Goal: Transaction & Acquisition: Purchase product/service

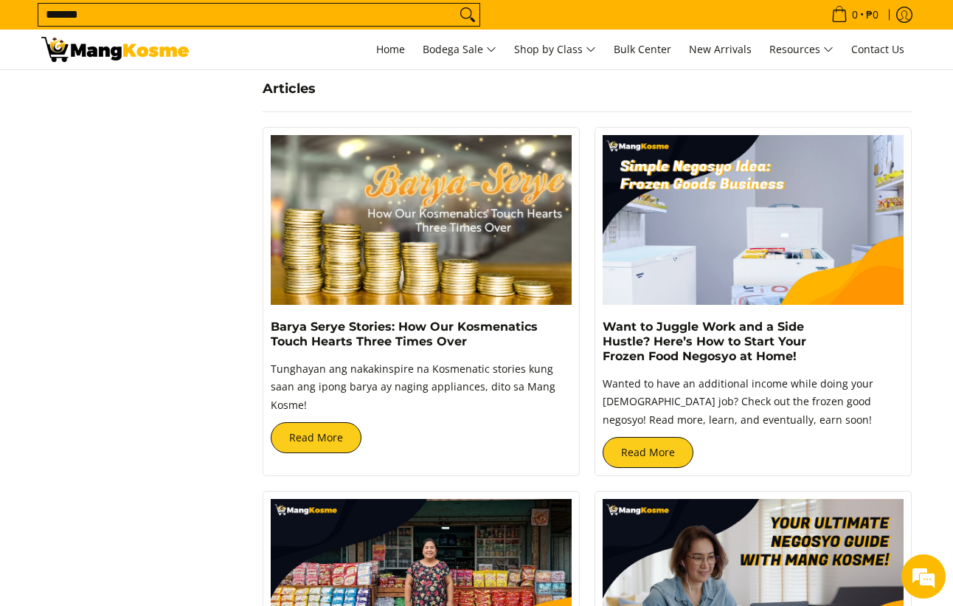
scroll to position [2140, 0]
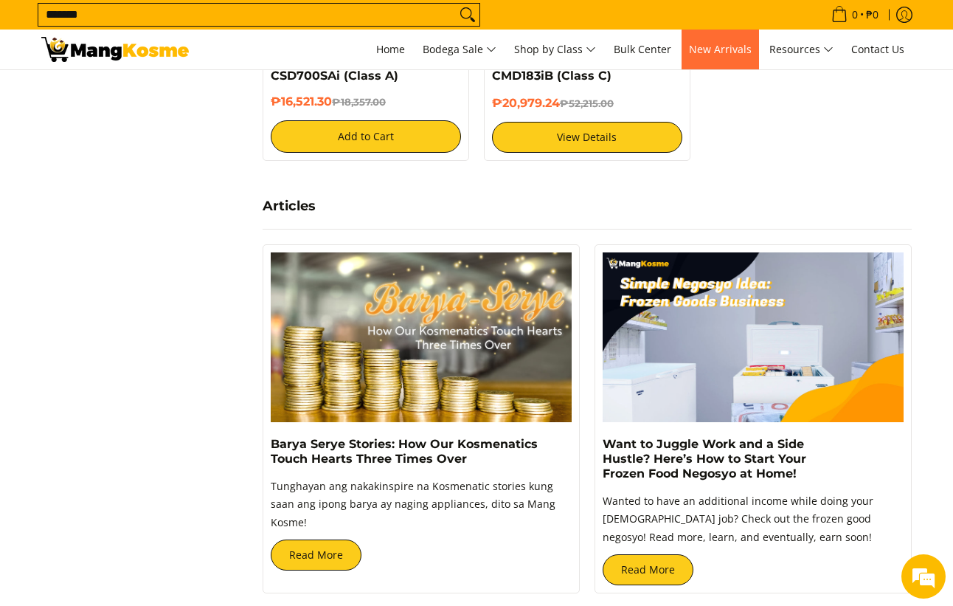
click at [722, 47] on span "New Arrivals" at bounding box center [720, 49] width 63 height 14
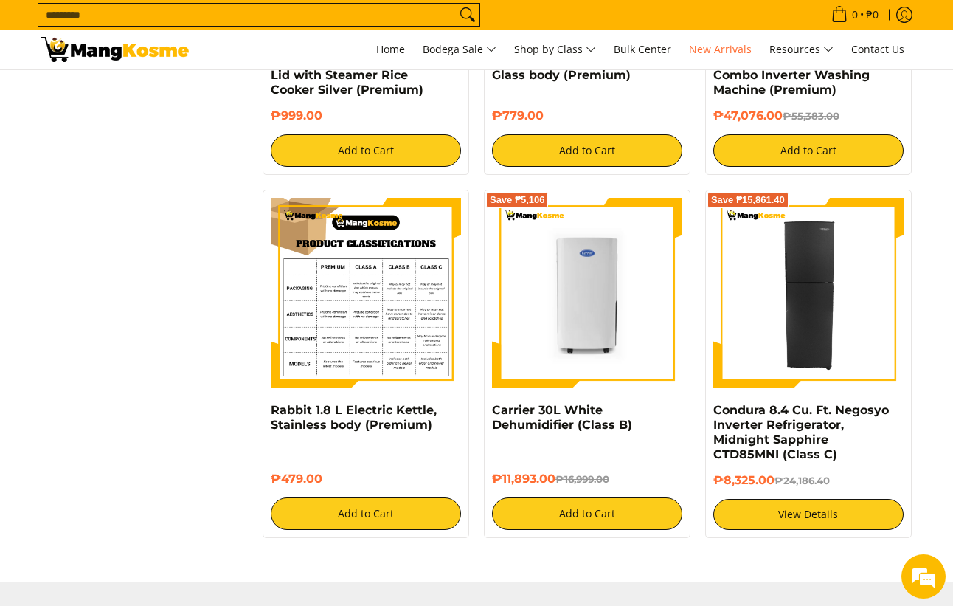
scroll to position [2213, 0]
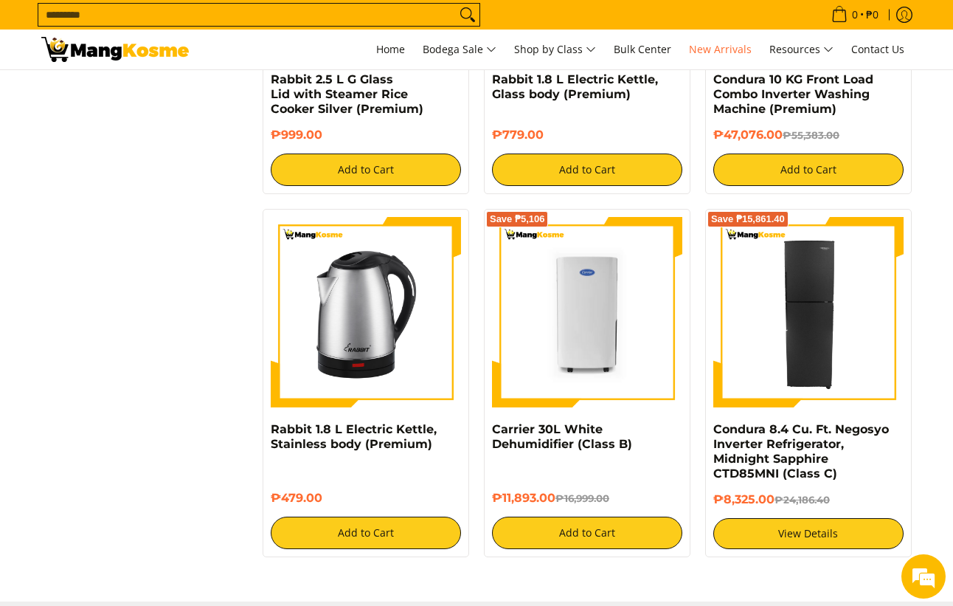
click at [73, 52] on img at bounding box center [115, 49] width 148 height 25
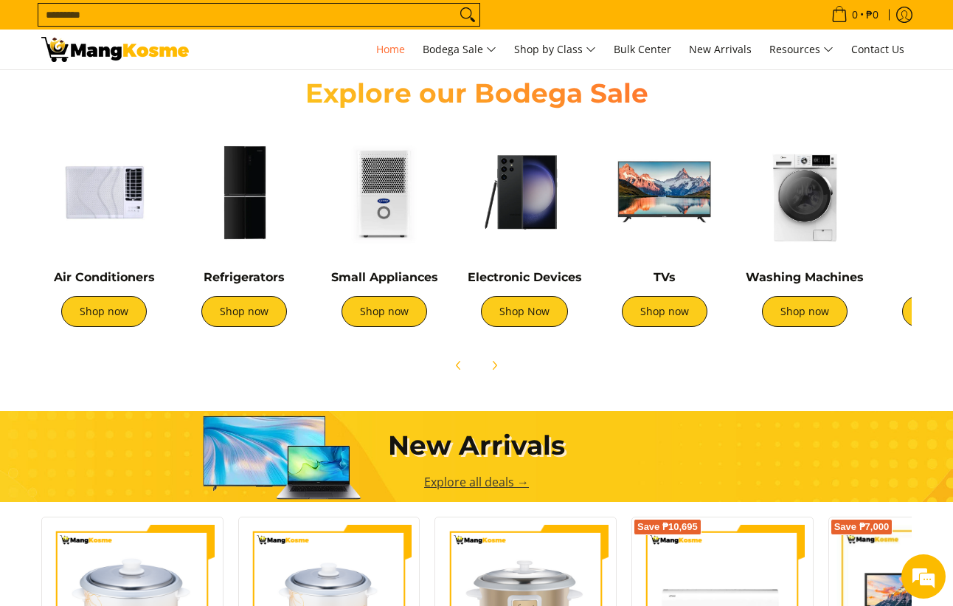
scroll to position [516, 0]
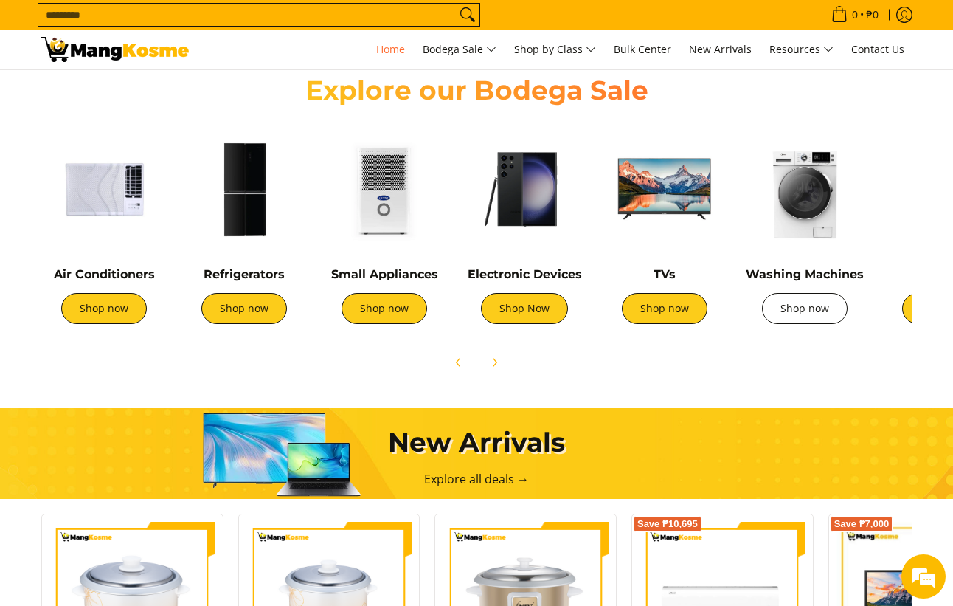
click at [794, 303] on link "Shop now" at bounding box center [805, 308] width 86 height 31
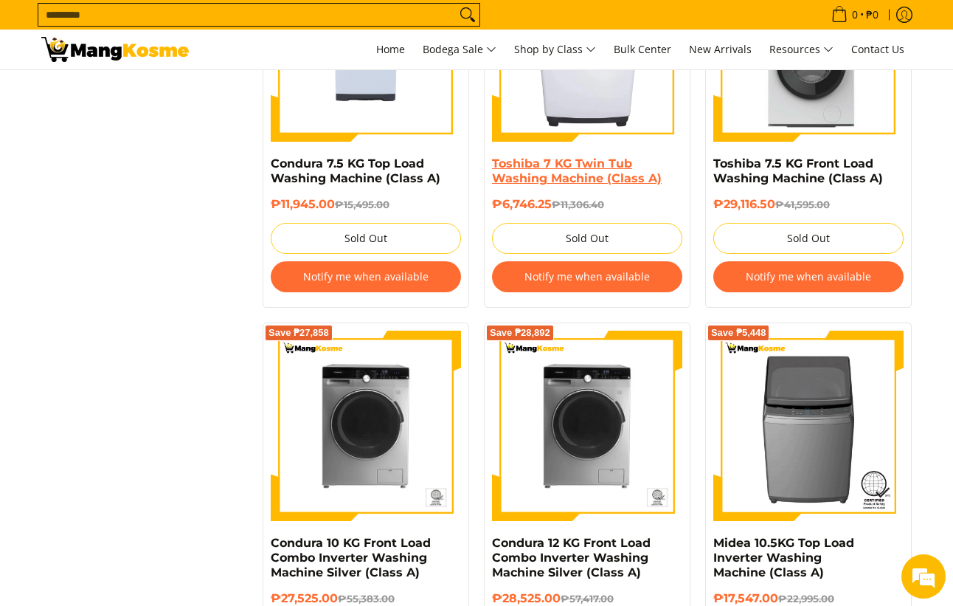
scroll to position [2435, 0]
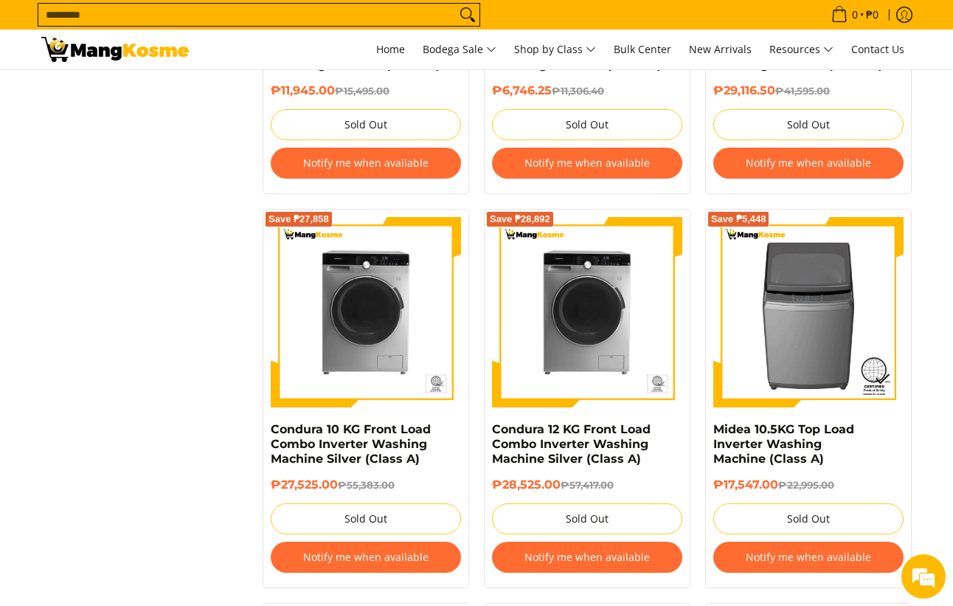
drag, startPoint x: 627, startPoint y: 283, endPoint x: 125, endPoint y: 256, distance: 502.4
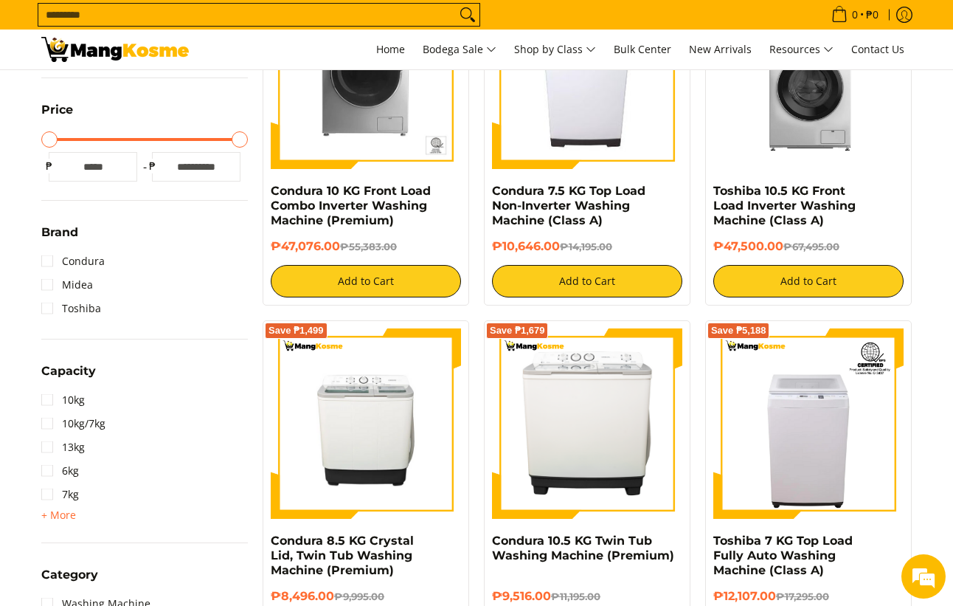
scroll to position [0, 0]
